Goal: Task Accomplishment & Management: Manage account settings

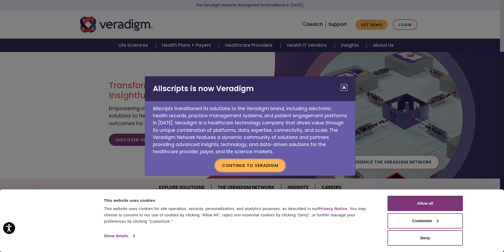
drag, startPoint x: 239, startPoint y: 170, endPoint x: 249, endPoint y: 162, distance: 13.0
click at [239, 170] on button "Continue to Veradigm" at bounding box center [250, 165] width 70 height 12
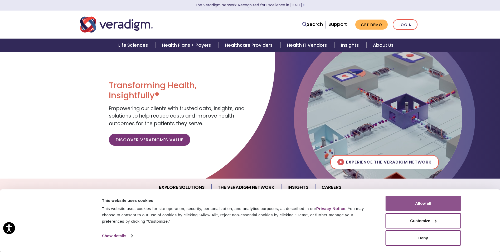
click at [405, 197] on button "Allow all" at bounding box center [423, 202] width 75 height 15
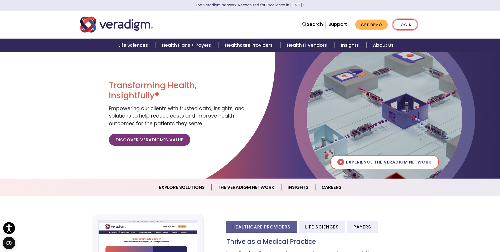
click at [402, 25] on link "Login" at bounding box center [405, 24] width 25 height 11
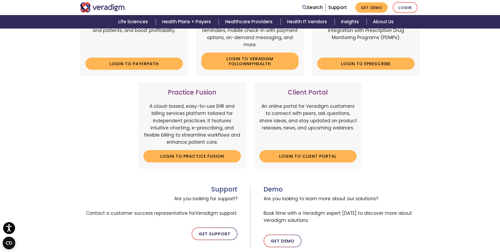
scroll to position [132, 0]
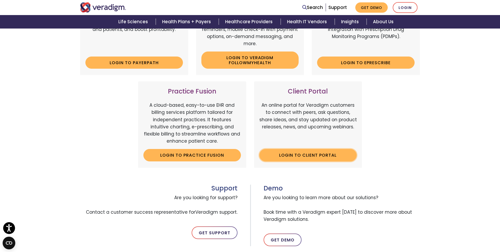
click at [325, 156] on link "Login to Client Portal" at bounding box center [308, 155] width 98 height 12
